Goal: Task Accomplishment & Management: Complete application form

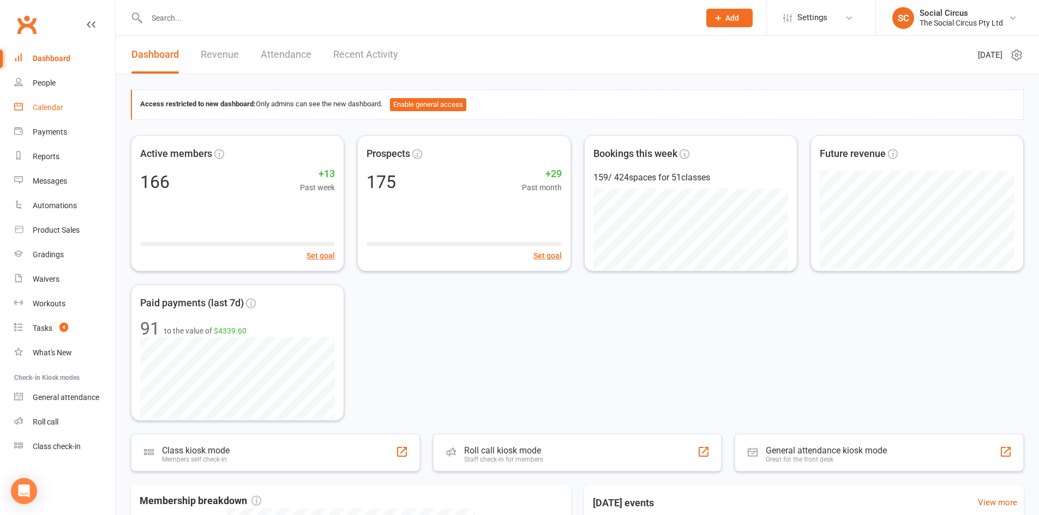
click at [56, 114] on link "Calendar" at bounding box center [64, 107] width 101 height 25
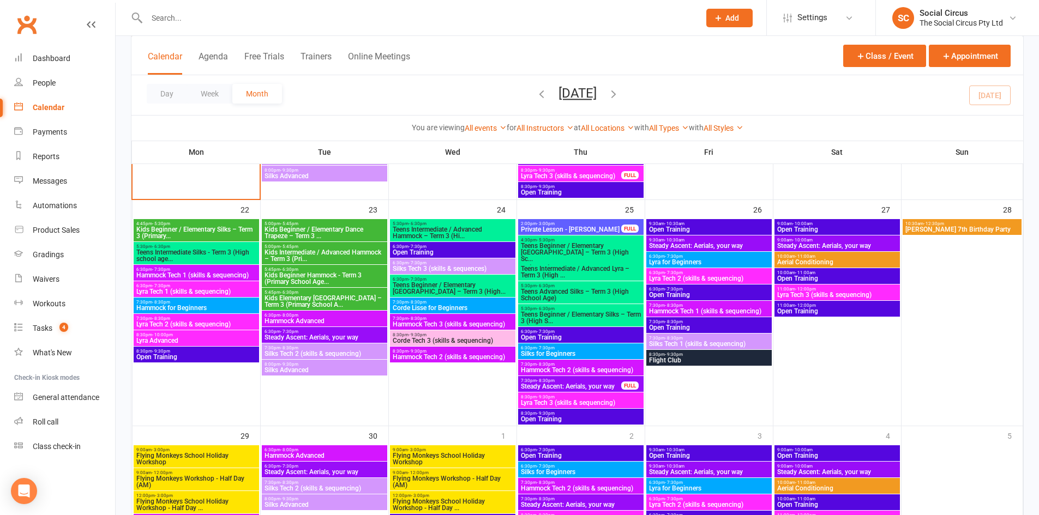
scroll to position [652, 0]
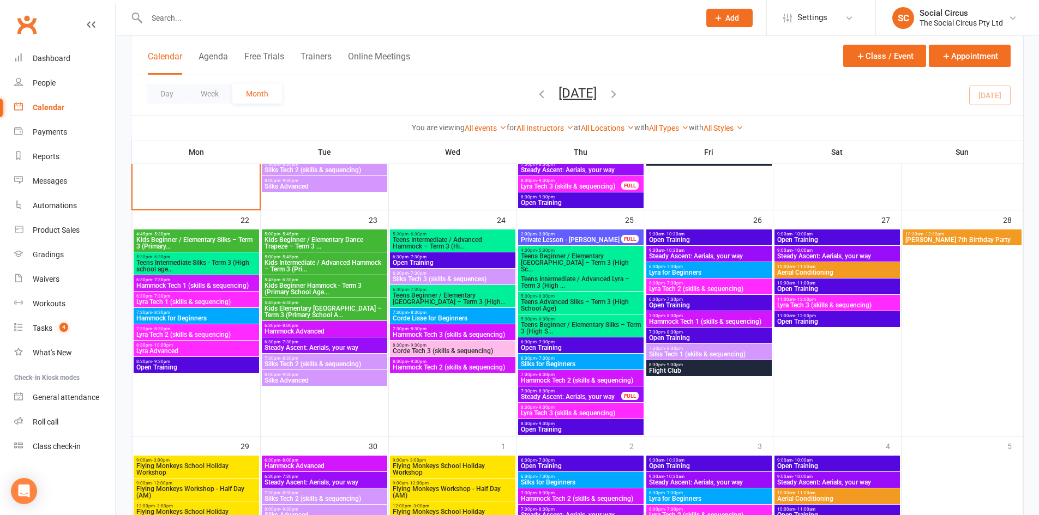
click at [329, 286] on span "Kids Beginner Hammock - Term 3 (Primary School Age..." at bounding box center [324, 289] width 121 height 13
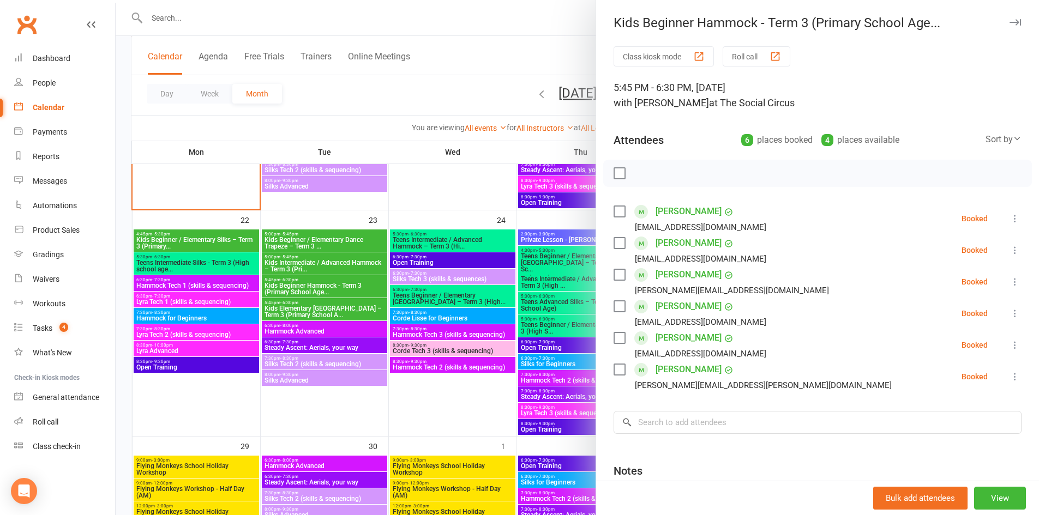
click at [326, 311] on div at bounding box center [577, 257] width 923 height 515
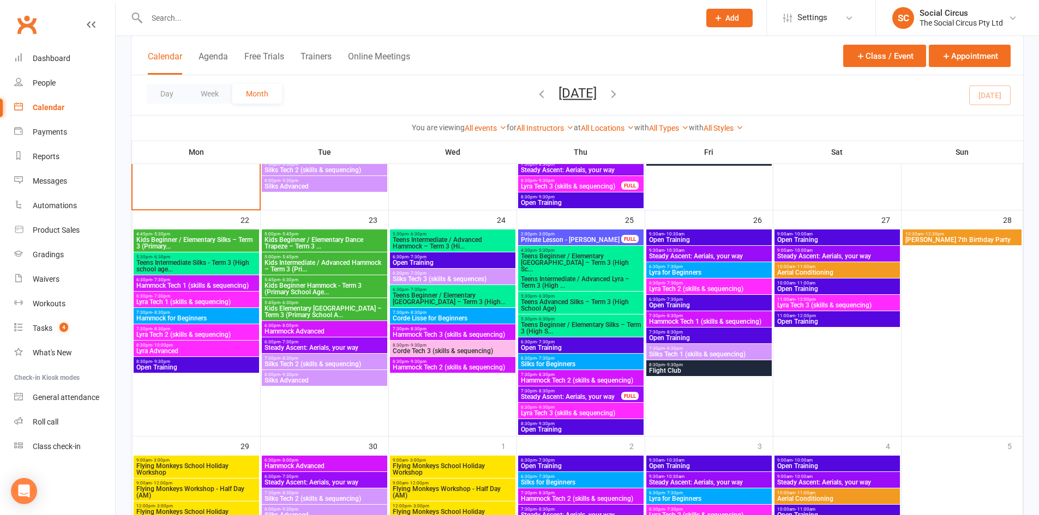
click at [320, 304] on span "5:45pm - 6:30pm" at bounding box center [324, 303] width 121 height 5
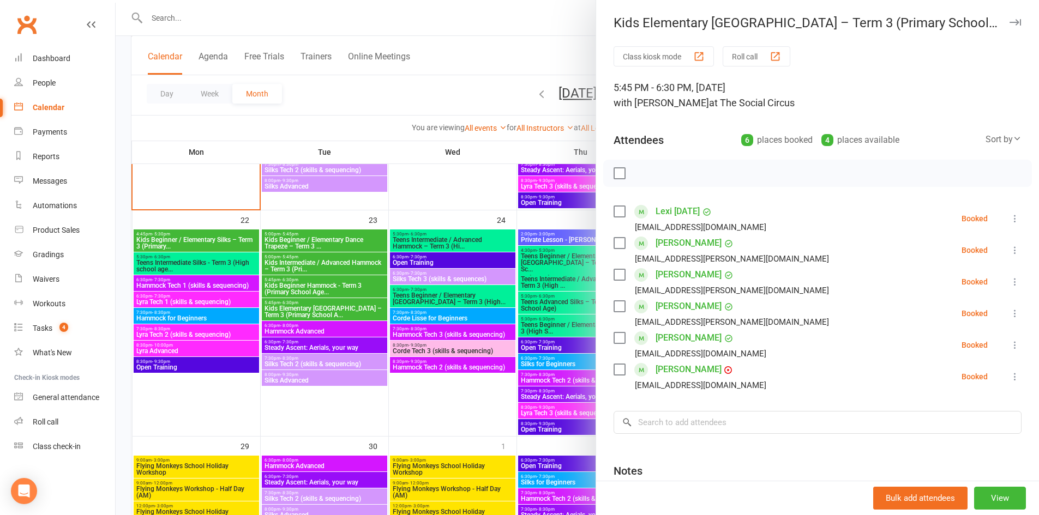
click at [329, 408] on div at bounding box center [577, 257] width 923 height 515
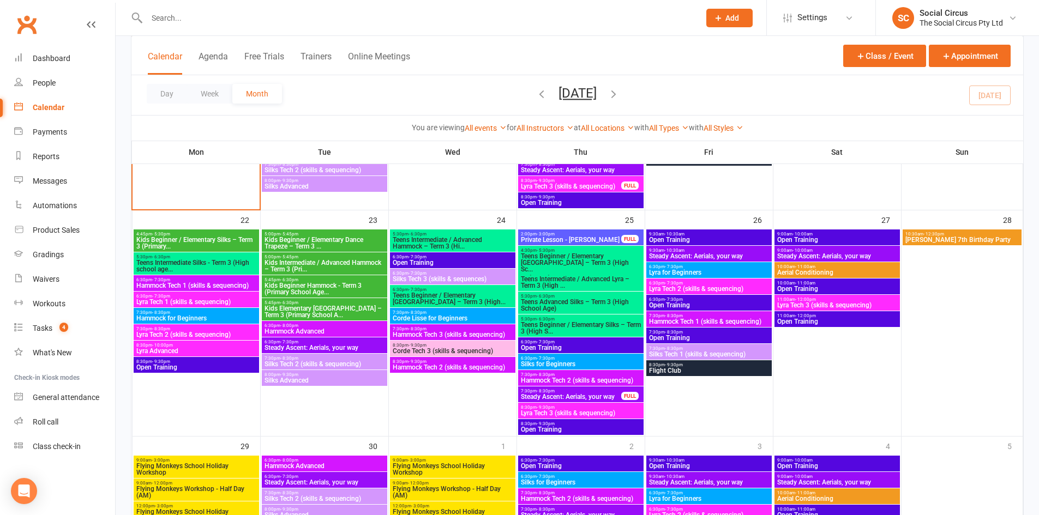
click at [333, 294] on span "Kids Beginner Hammock - Term 3 (Primary School Age..." at bounding box center [324, 289] width 121 height 13
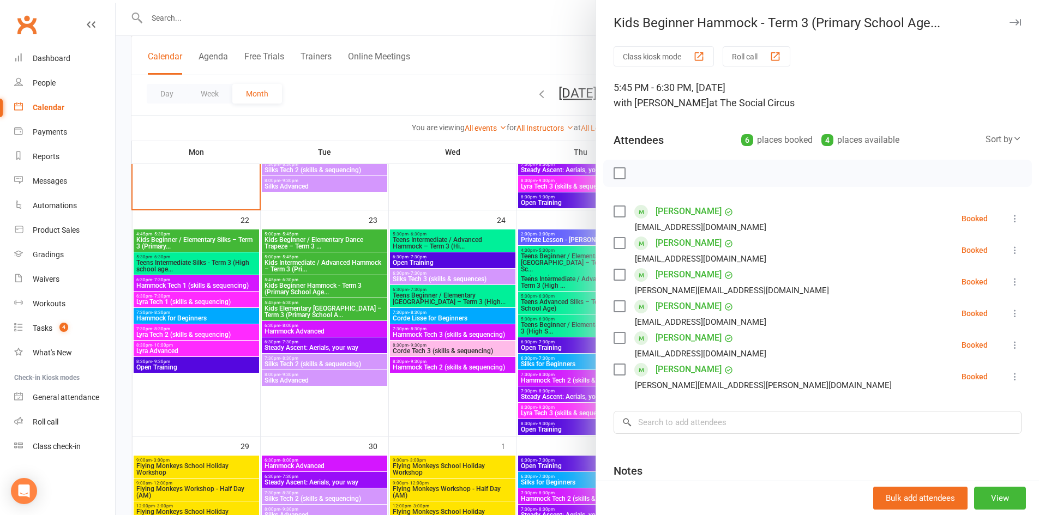
click at [1010, 21] on icon "button" at bounding box center [1015, 22] width 11 height 7
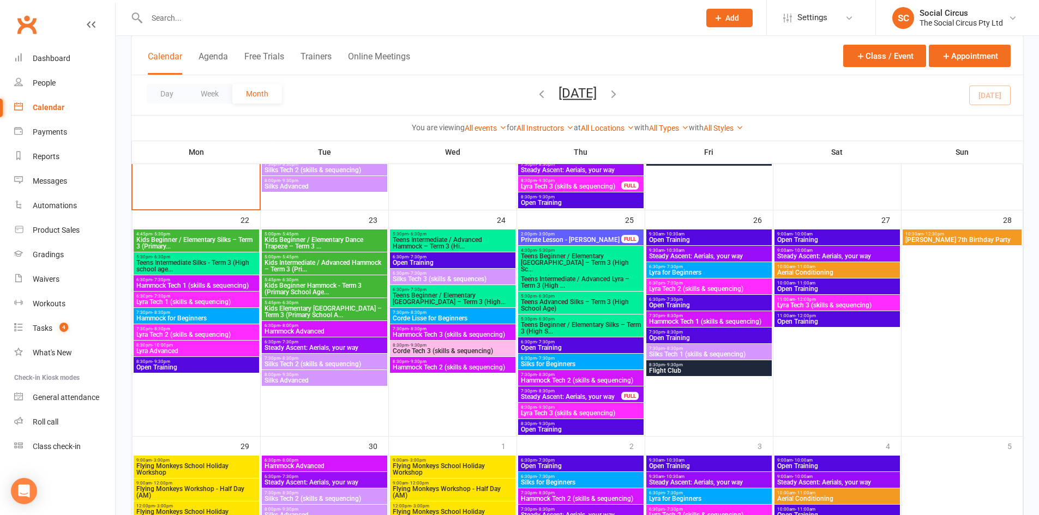
click at [729, 14] on span "Add" at bounding box center [732, 18] width 14 height 9
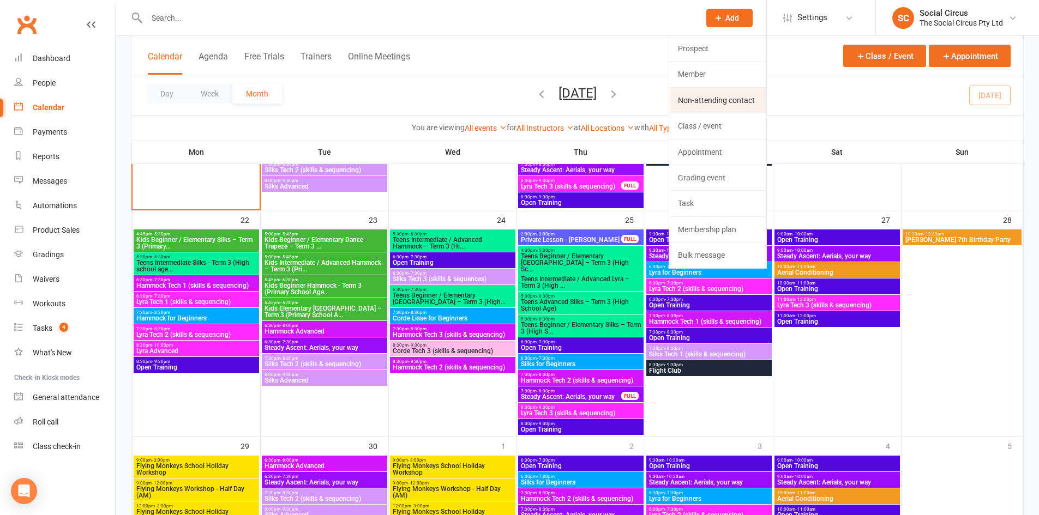
click at [705, 105] on link "Non-attending contact" at bounding box center [717, 100] width 97 height 25
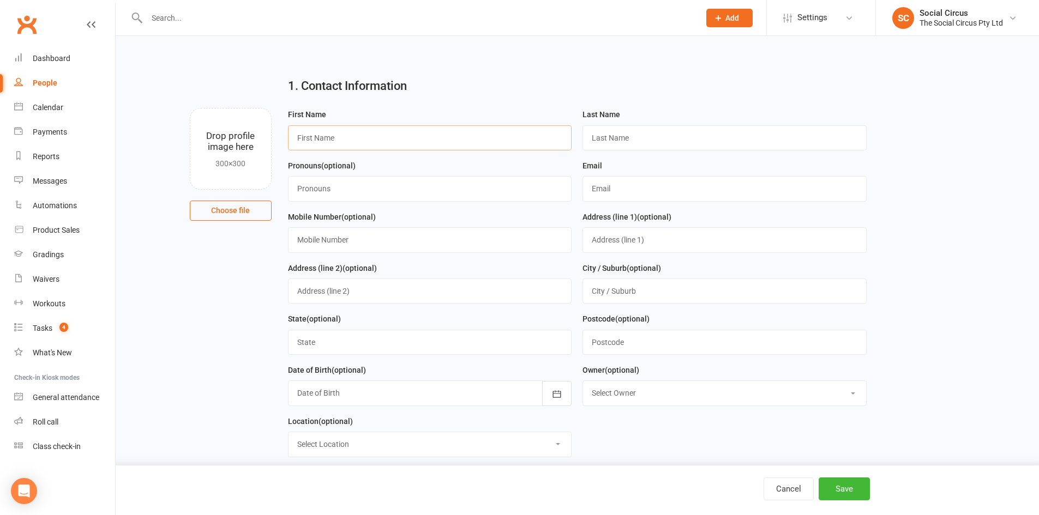
click at [370, 135] on input "text" at bounding box center [430, 137] width 284 height 25
type input "[PERSON_NAME]"
type input "Deygin"
type input "[EMAIL_ADDRESS][DOMAIN_NAME]"
click at [832, 491] on button "Save" at bounding box center [844, 489] width 51 height 23
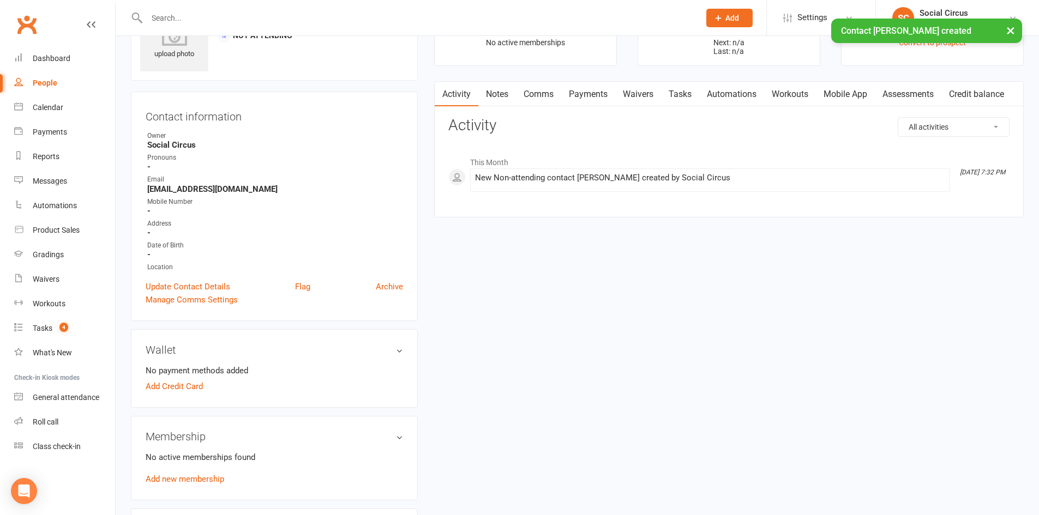
scroll to position [164, 0]
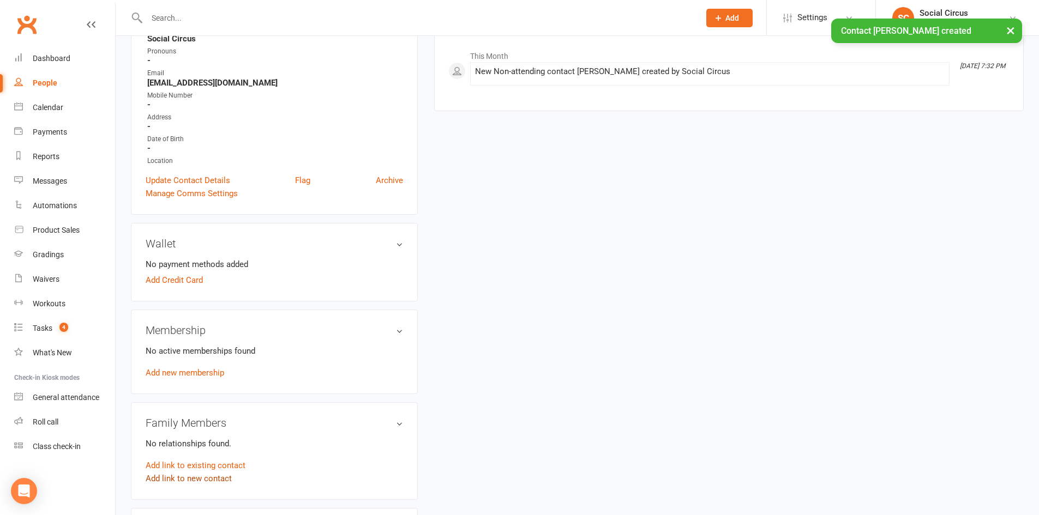
click at [190, 479] on link "Add link to new contact" at bounding box center [189, 478] width 86 height 13
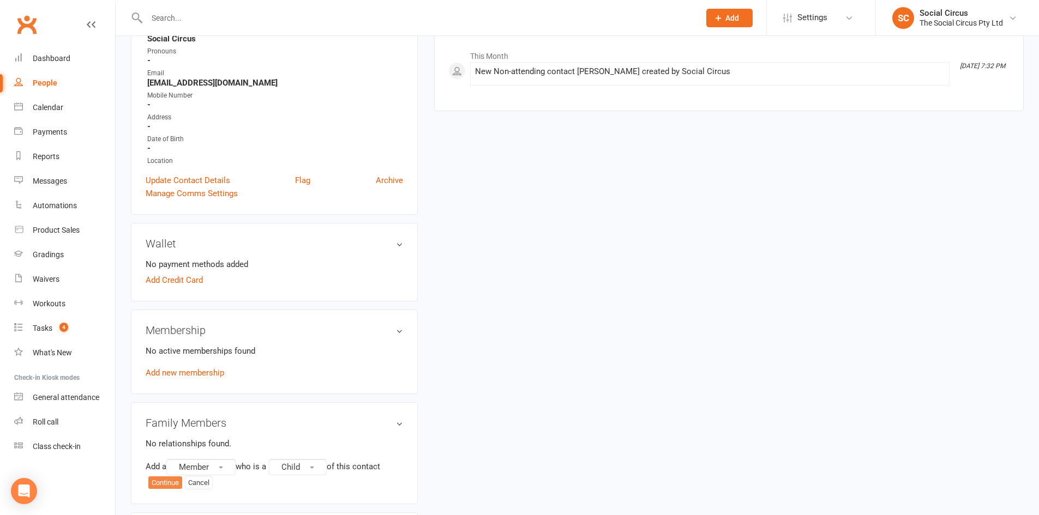
click at [164, 484] on button "Continue" at bounding box center [165, 483] width 34 height 13
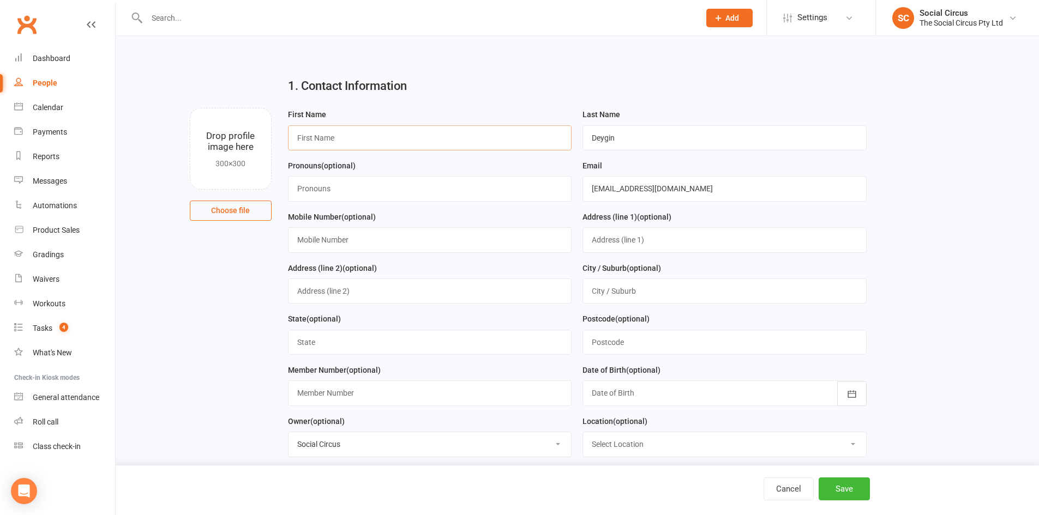
click at [430, 140] on input "text" at bounding box center [430, 137] width 284 height 25
type input "[PERSON_NAME]"
click at [626, 394] on div at bounding box center [725, 393] width 284 height 25
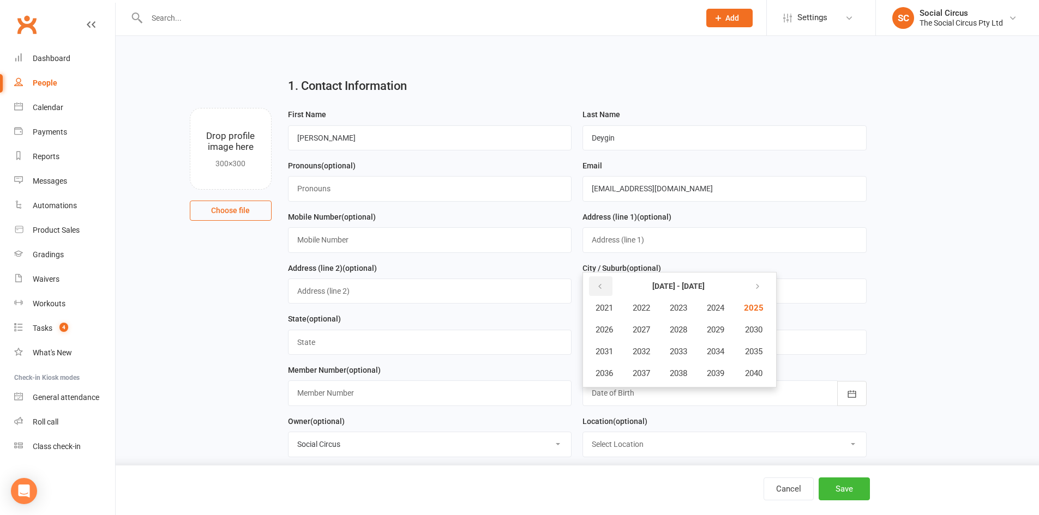
click at [602, 287] on icon "button" at bounding box center [600, 287] width 8 height 9
click at [679, 371] on span "2018" at bounding box center [678, 374] width 17 height 10
click at [608, 377] on span "October" at bounding box center [610, 374] width 29 height 10
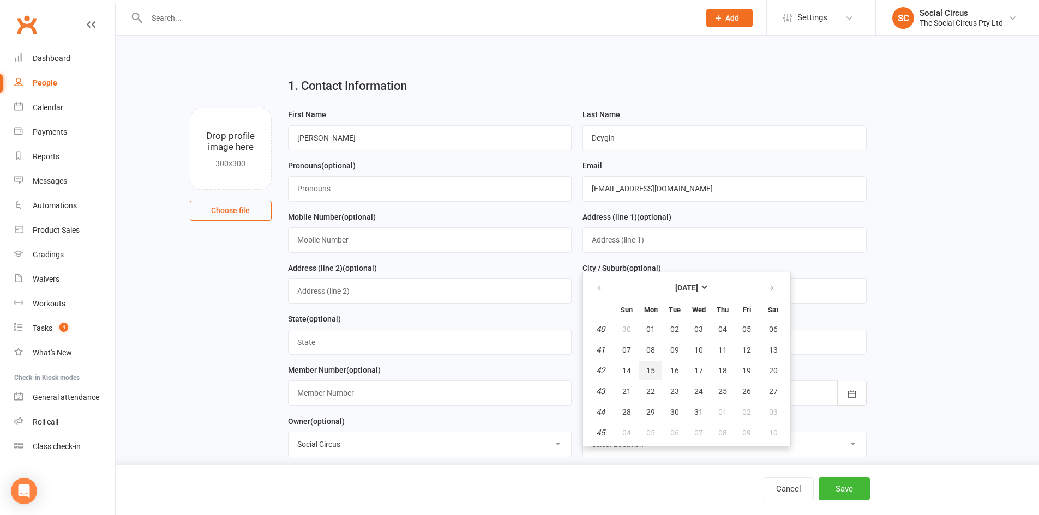
click at [648, 368] on span "15" at bounding box center [650, 371] width 9 height 9
type input "[DATE]"
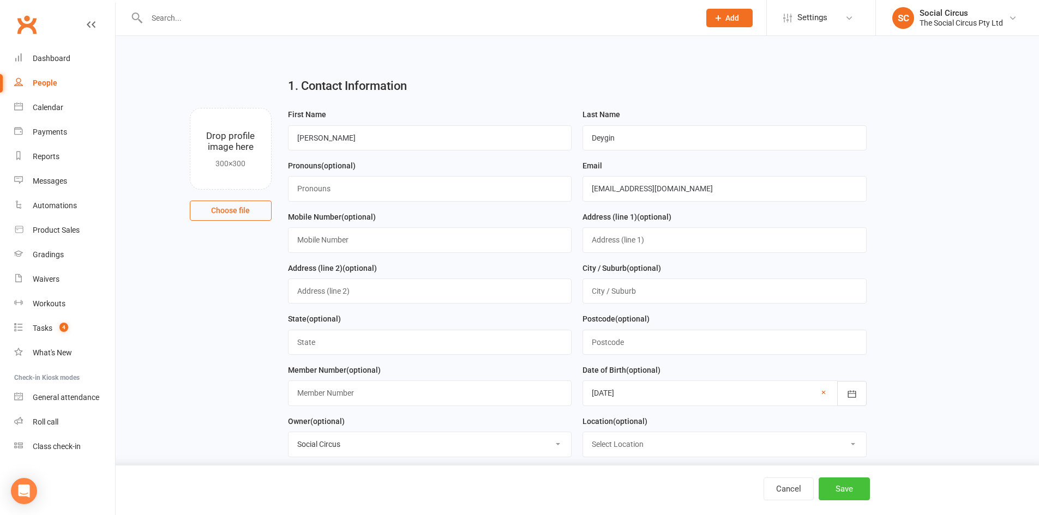
click at [836, 483] on button "Save" at bounding box center [844, 489] width 51 height 23
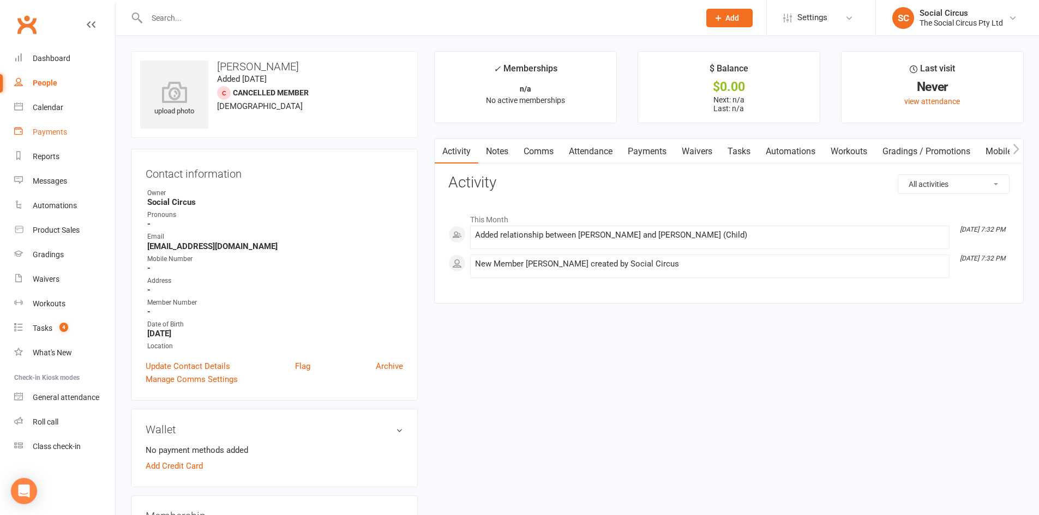
click at [53, 130] on div "Payments" at bounding box center [50, 132] width 34 height 9
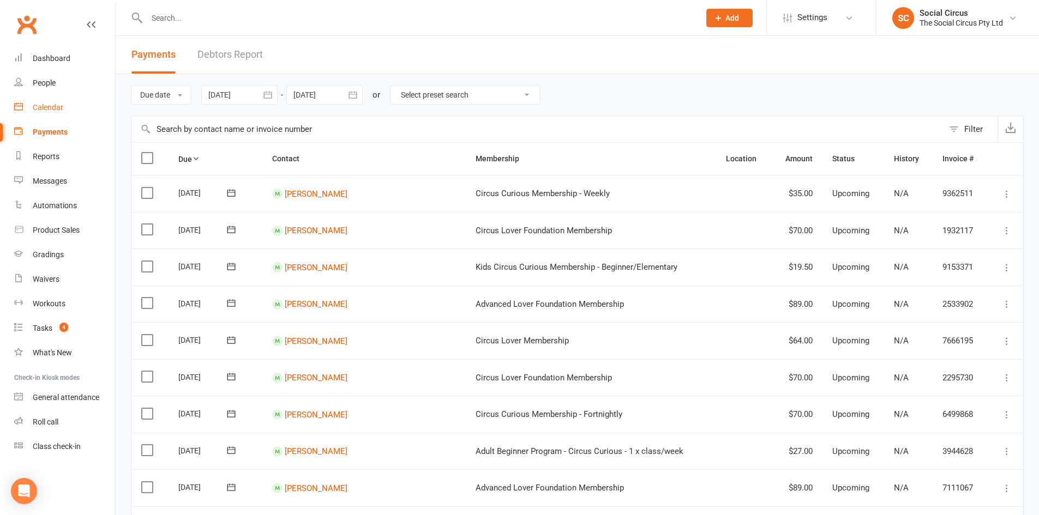
click at [51, 108] on div "Calendar" at bounding box center [48, 107] width 31 height 9
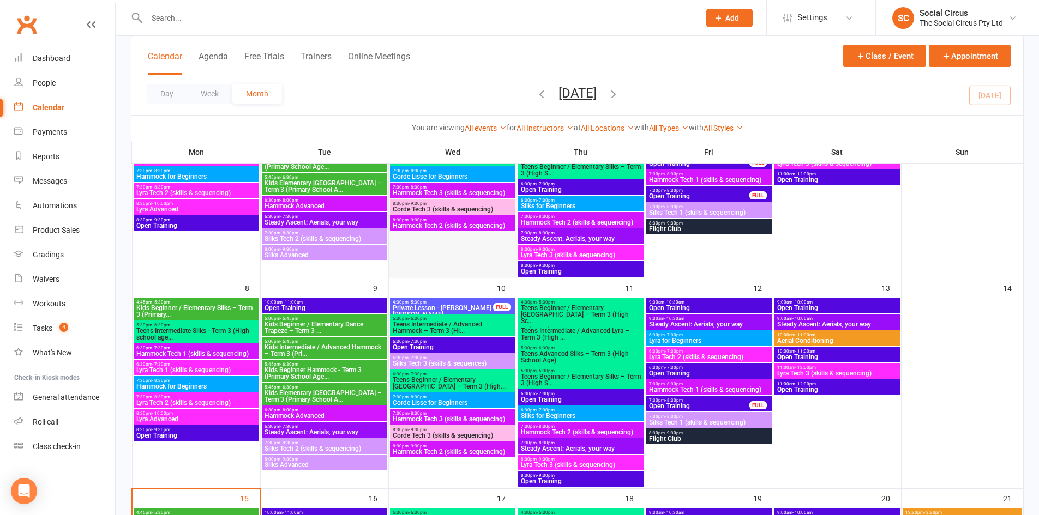
scroll to position [164, 0]
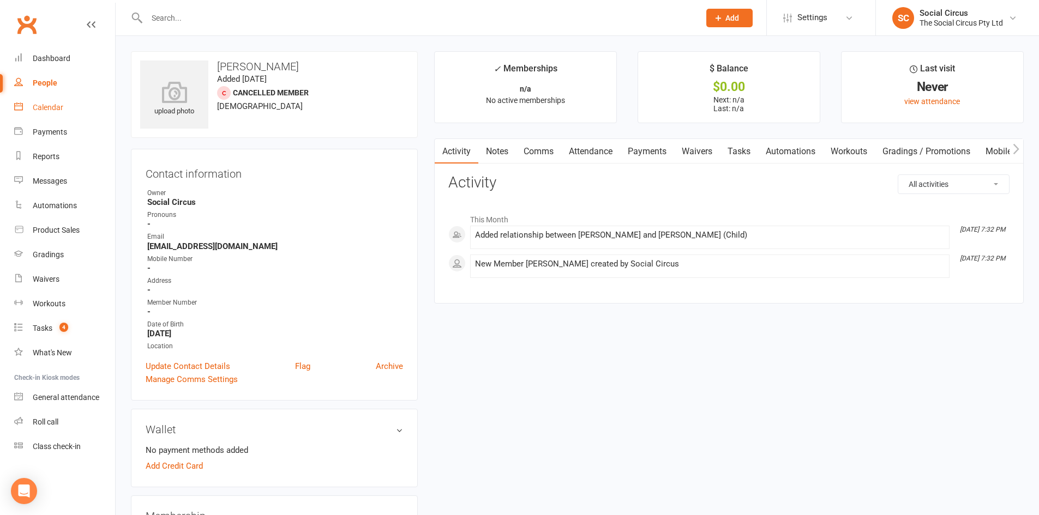
click at [690, 151] on link "Waivers" at bounding box center [697, 151] width 46 height 25
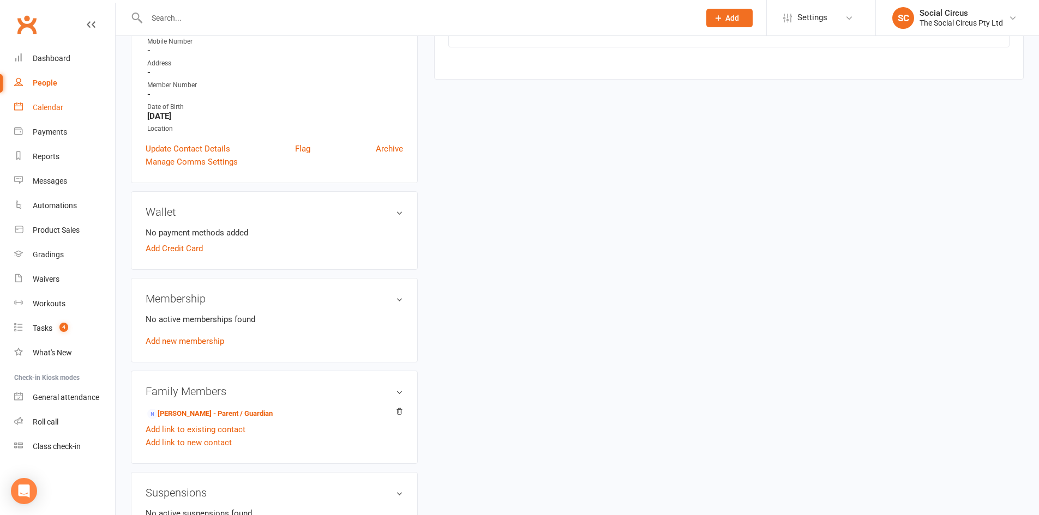
scroll to position [218, 0]
click at [214, 416] on link "[PERSON_NAME] - Parent / Guardian" at bounding box center [209, 413] width 125 height 11
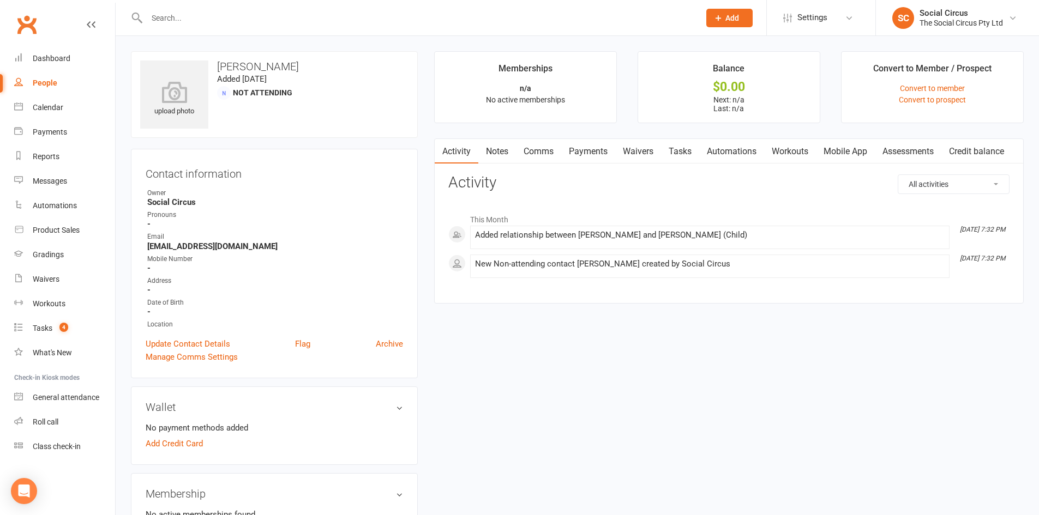
click at [628, 149] on link "Waivers" at bounding box center [638, 151] width 46 height 25
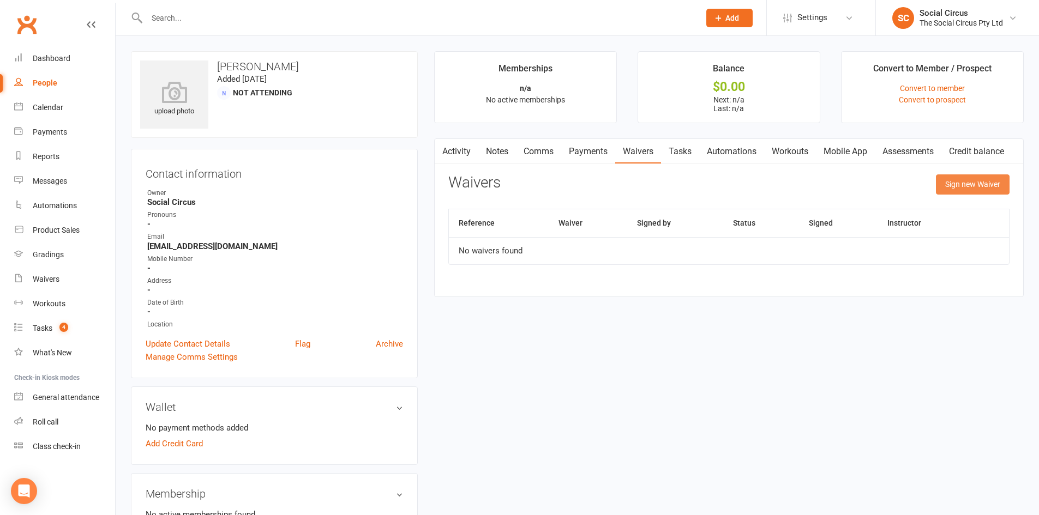
click at [949, 189] on button "Sign new Waiver" at bounding box center [973, 185] width 74 height 20
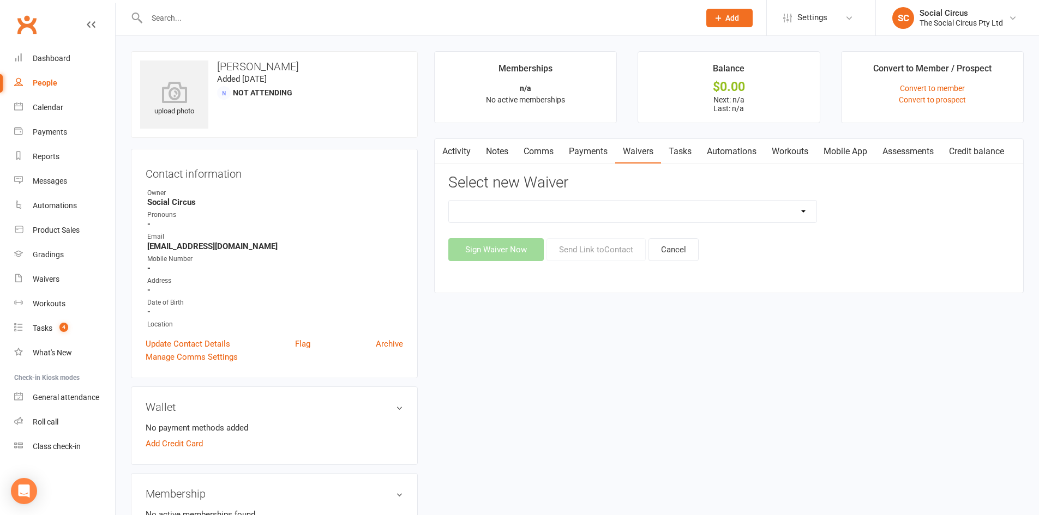
click at [656, 213] on select "Advanced Addict Foundation Membership 18+ Advanced Addict Membership 18+ Advanc…" at bounding box center [633, 212] width 368 height 22
select select "14486"
click at [449, 201] on select "Advanced Addict Foundation Membership 18+ Advanced Addict Membership 18+ Advanc…" at bounding box center [633, 212] width 368 height 22
click at [609, 247] on button "Send Link to Contact" at bounding box center [596, 249] width 99 height 23
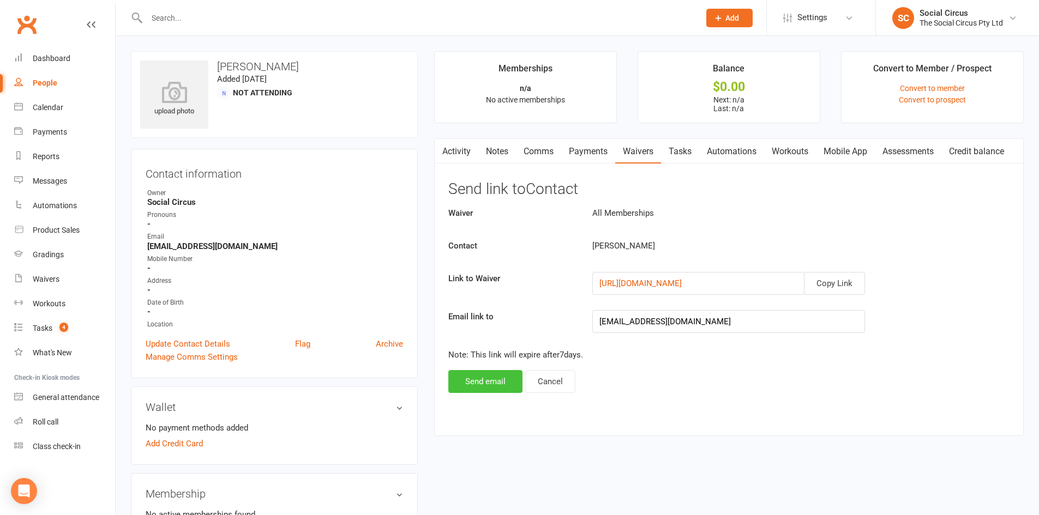
click at [500, 380] on button "Send email" at bounding box center [485, 381] width 74 height 23
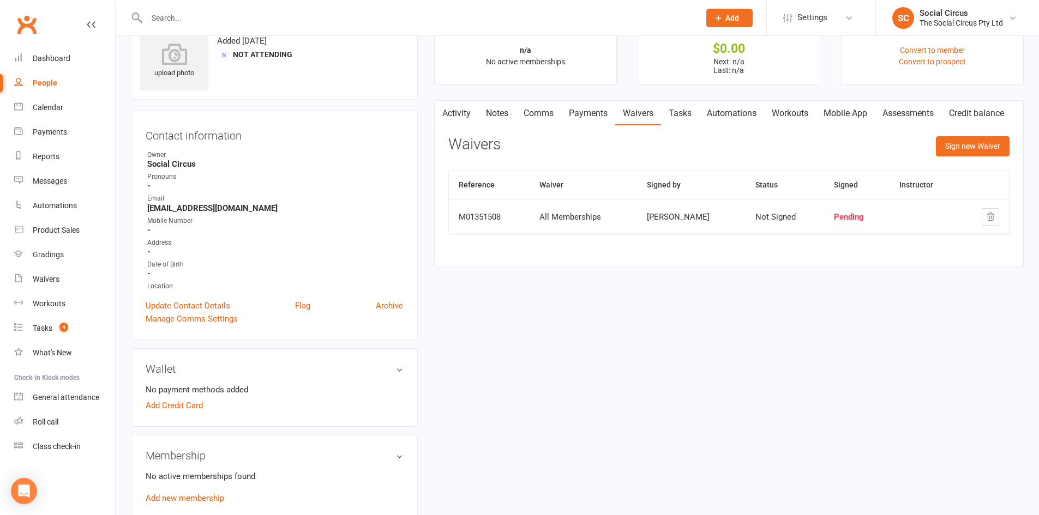
scroll to position [109, 0]
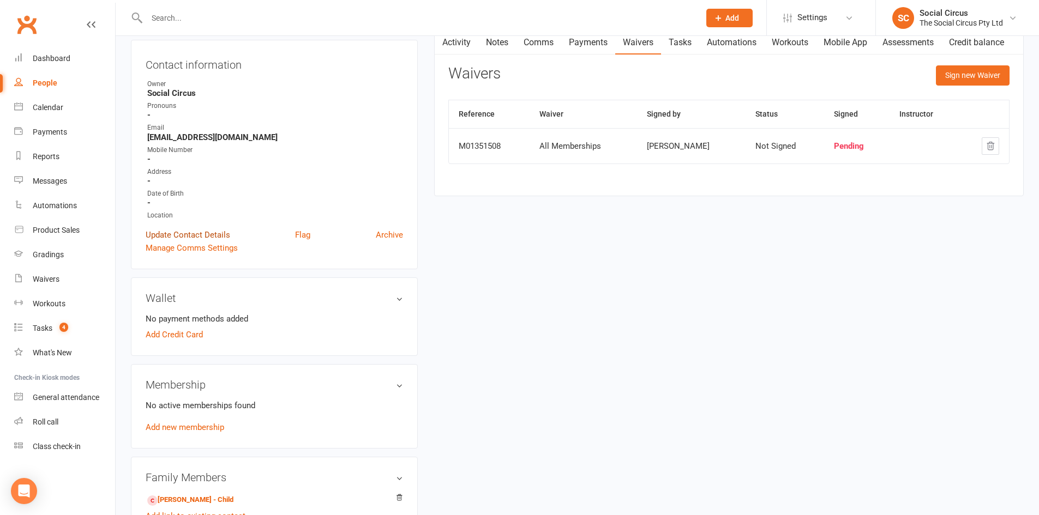
click at [169, 237] on link "Update Contact Details" at bounding box center [188, 235] width 85 height 13
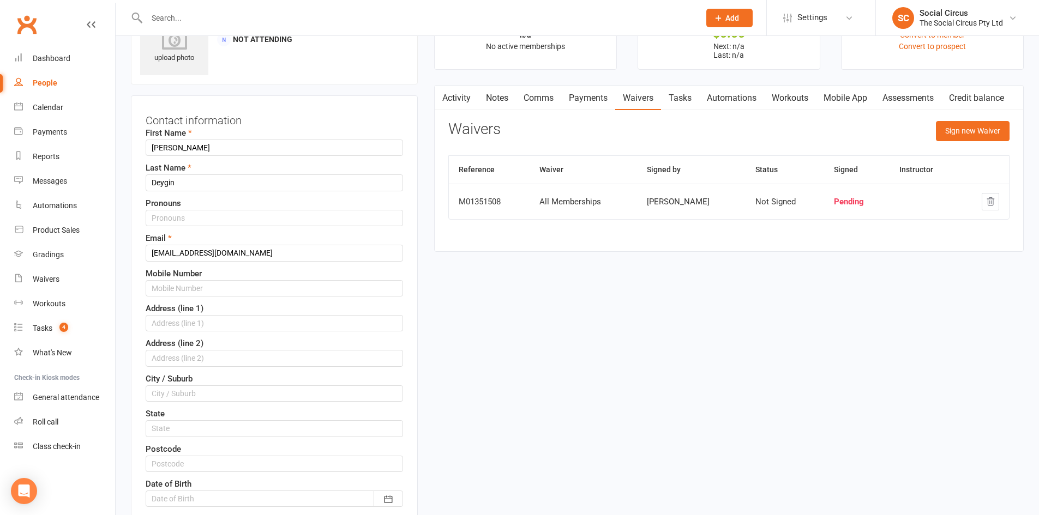
scroll to position [51, 0]
click at [218, 277] on div "Mobile Number" at bounding box center [274, 283] width 257 height 29
click at [218, 289] on input "text" at bounding box center [274, 291] width 257 height 16
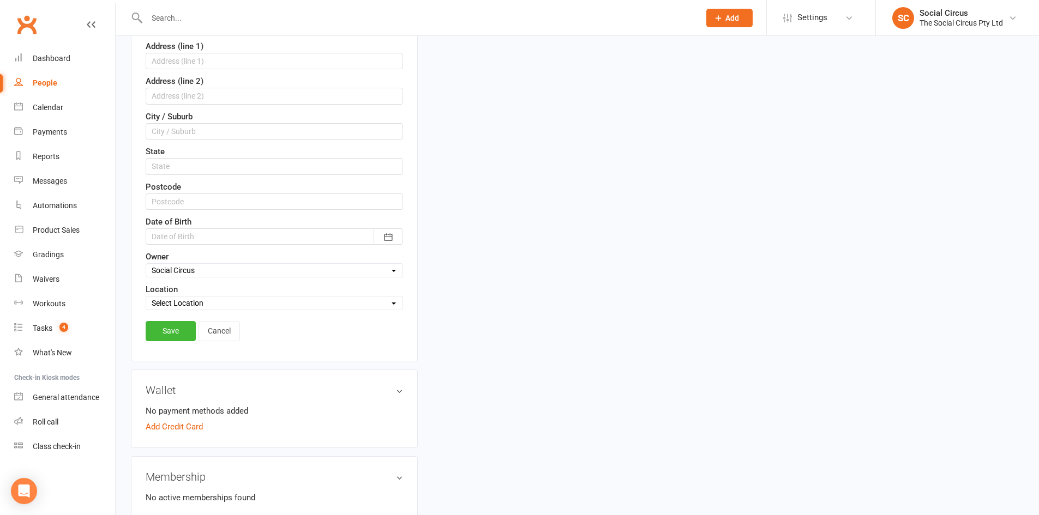
scroll to position [324, 0]
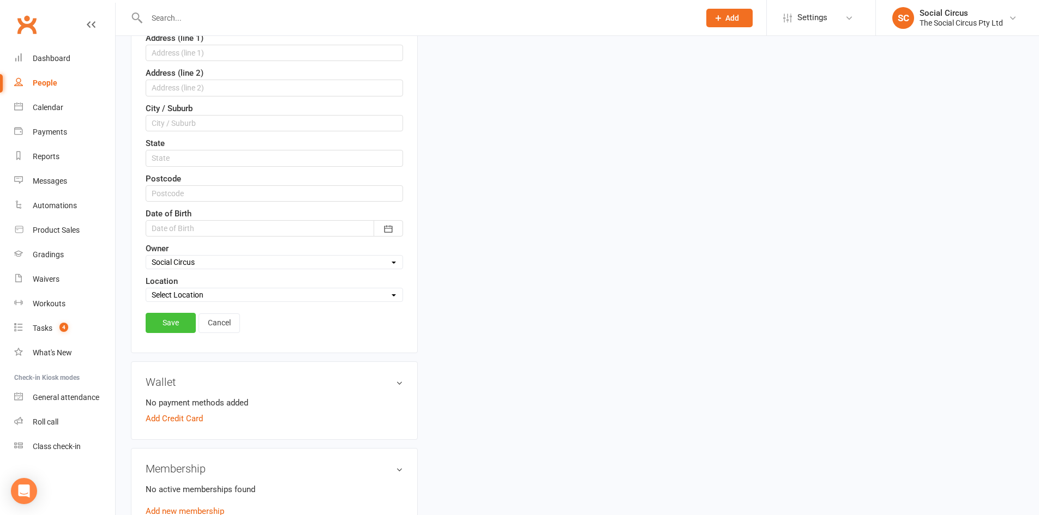
type input "0426112831"
click at [184, 323] on link "Save" at bounding box center [171, 323] width 50 height 20
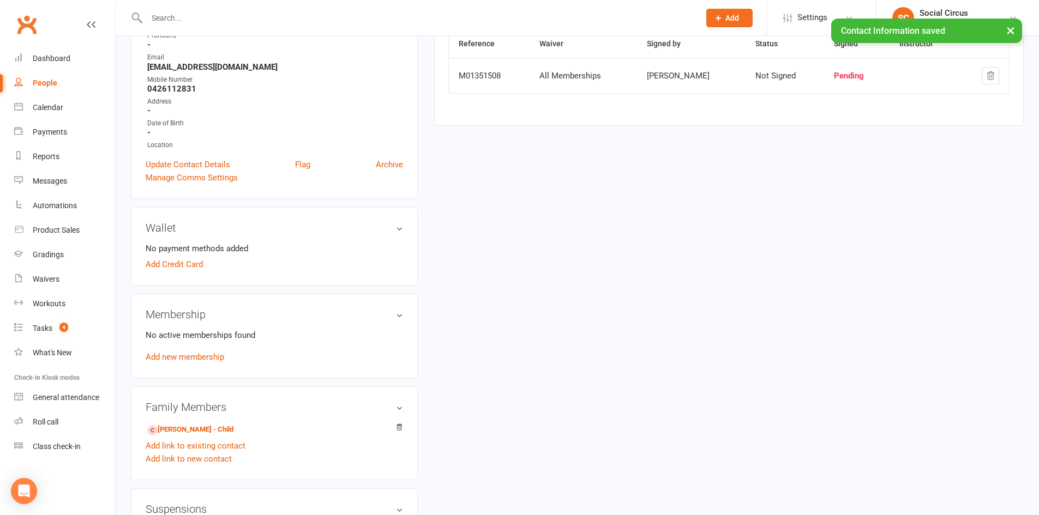
scroll to position [218, 0]
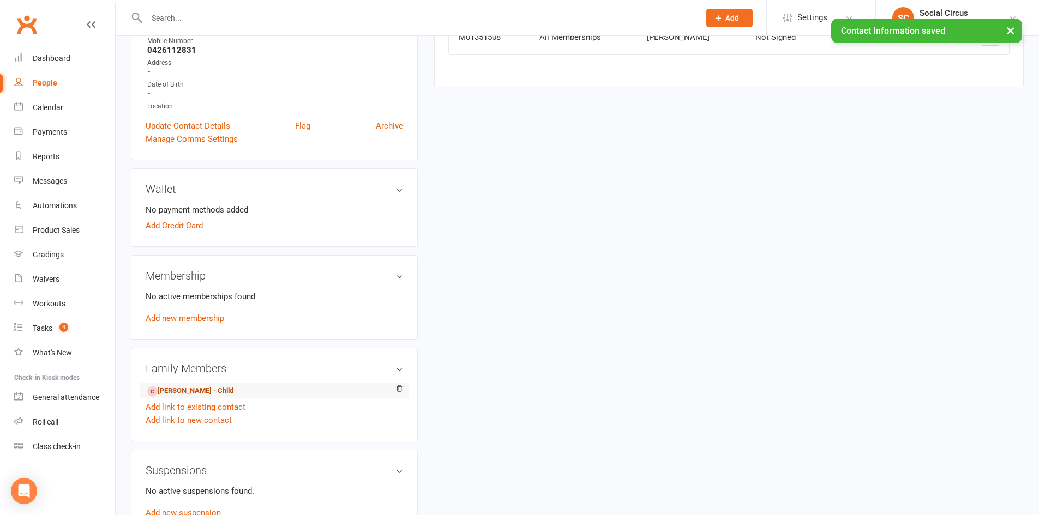
click at [194, 395] on link "[PERSON_NAME] - Child" at bounding box center [190, 391] width 86 height 11
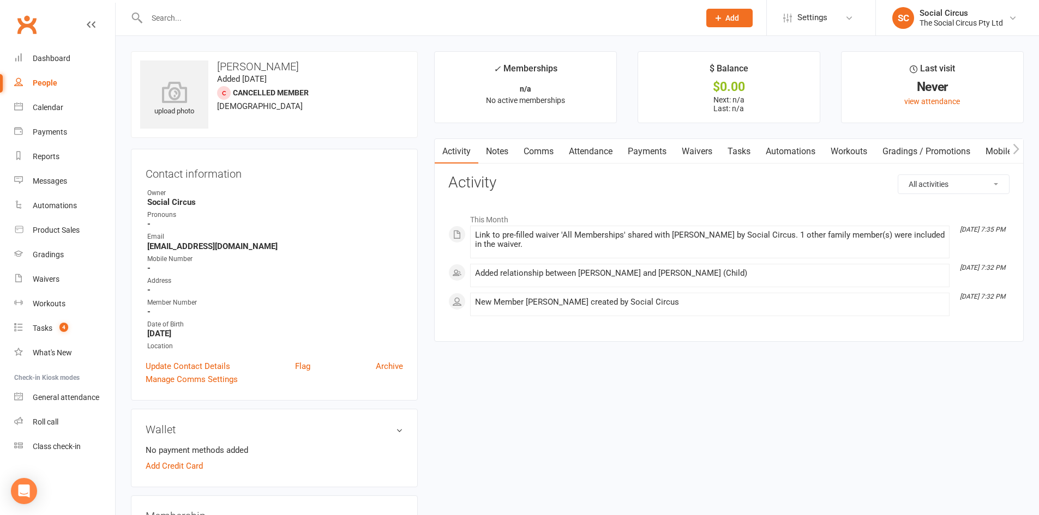
click at [605, 154] on link "Attendance" at bounding box center [590, 151] width 59 height 25
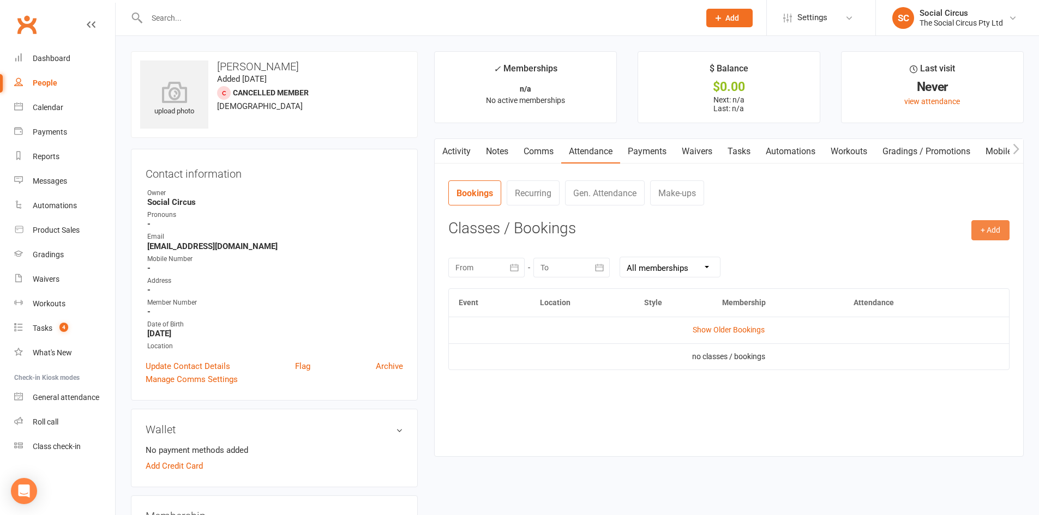
click at [978, 228] on button "+ Add" at bounding box center [990, 230] width 38 height 20
click at [916, 260] on link "Book Event" at bounding box center [955, 255] width 108 height 22
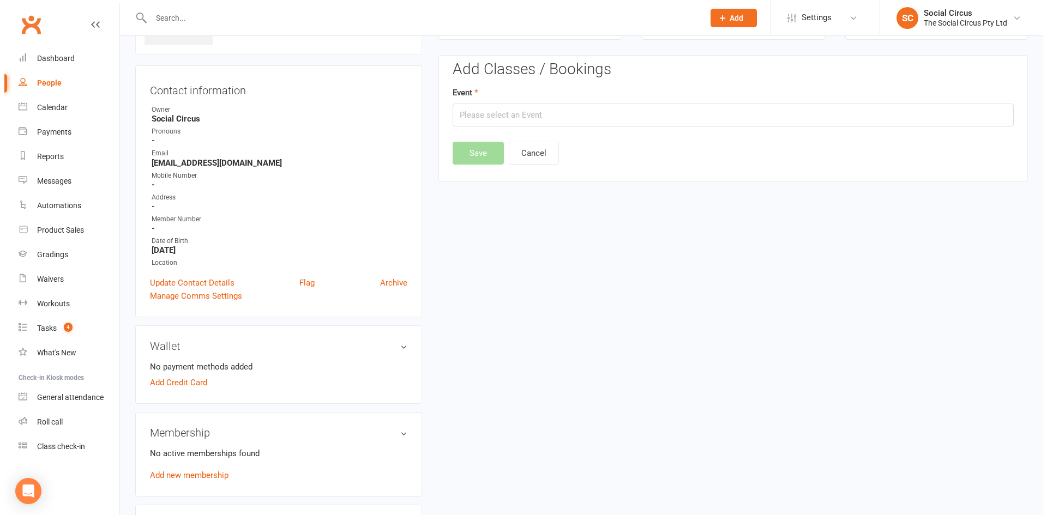
scroll to position [83, 0]
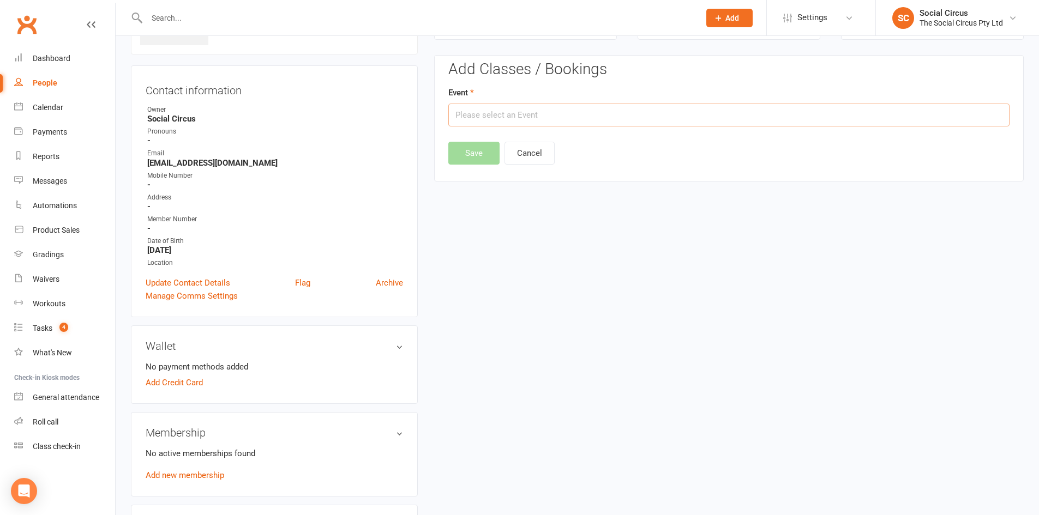
click at [518, 116] on input "text" at bounding box center [728, 115] width 561 height 23
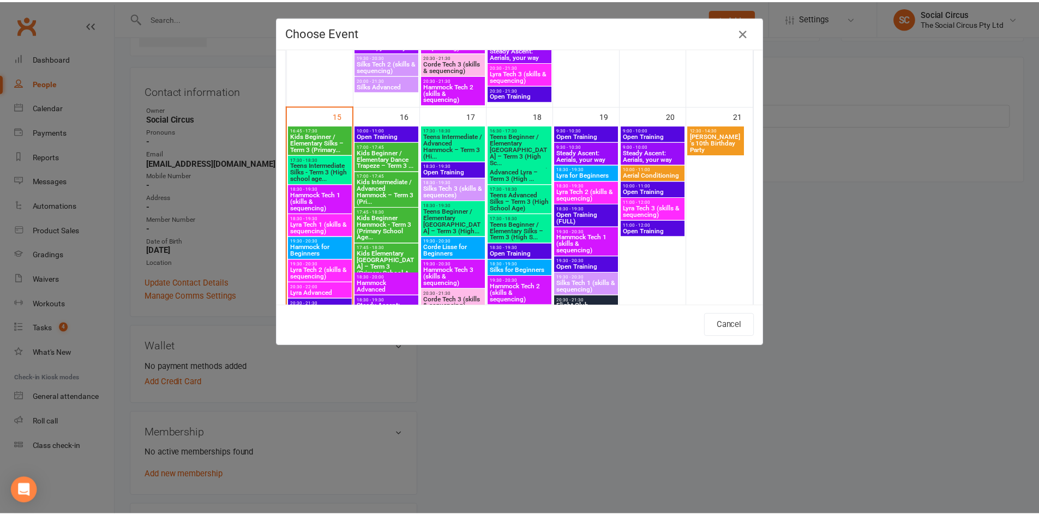
scroll to position [600, 0]
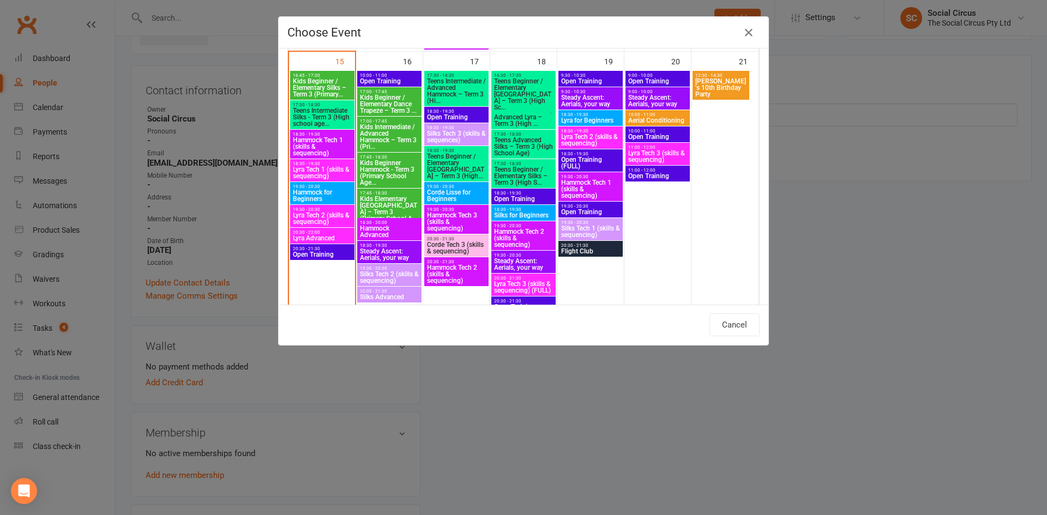
click at [394, 170] on span "Kids Beginner Hammock - Term 3 (Primary School Age..." at bounding box center [389, 173] width 60 height 26
type input "Kids Beginner Hammock - Term 3 (Primary School Age... - [DATE] 5:45:00 PM"
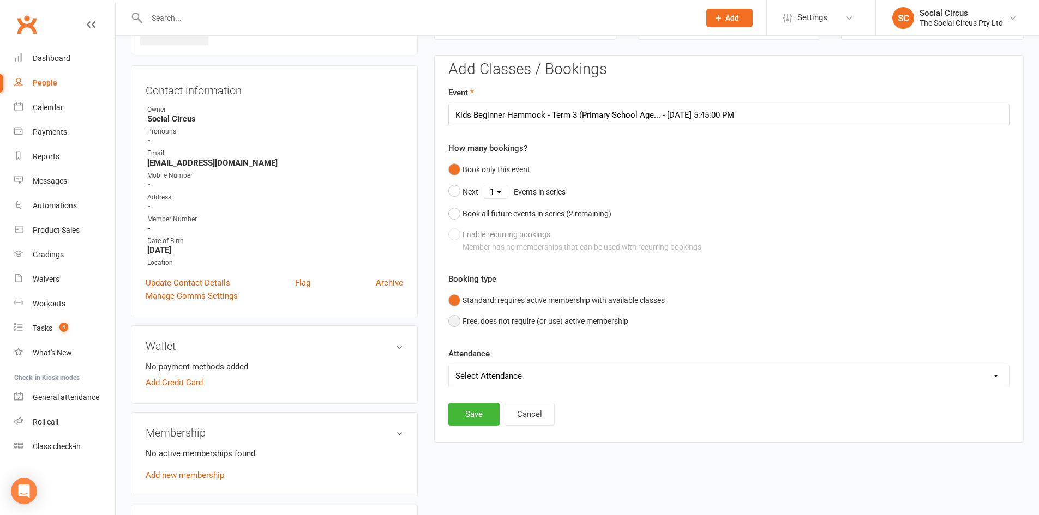
click at [458, 326] on button "Free: does not require (or use) active membership" at bounding box center [538, 321] width 180 height 21
click at [471, 420] on button "Save" at bounding box center [473, 414] width 51 height 23
